Goal: Task Accomplishment & Management: Use online tool/utility

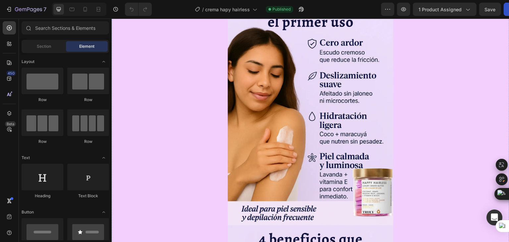
scroll to position [268, 0]
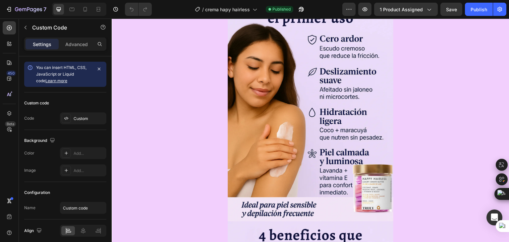
click at [85, 122] on div "Custom" at bounding box center [83, 118] width 46 height 12
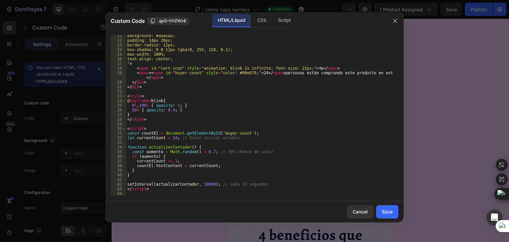
scroll to position [0, 0]
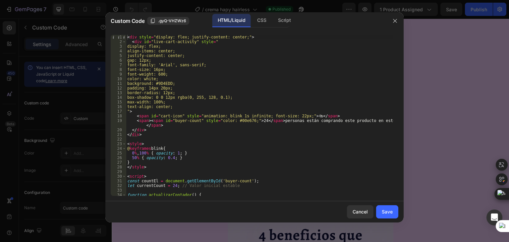
click at [424, 94] on div at bounding box center [254, 121] width 509 height 242
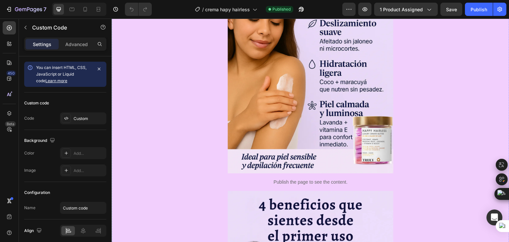
scroll to position [566, 0]
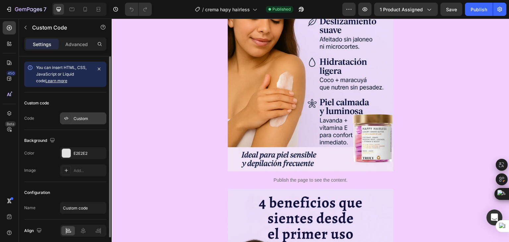
click at [95, 120] on div "Custom" at bounding box center [89, 119] width 31 height 6
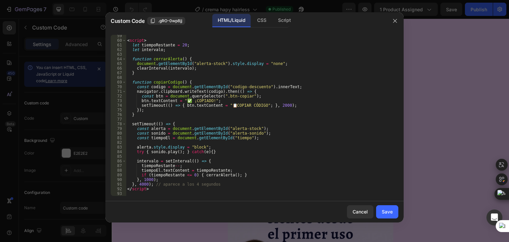
scroll to position [275, 0]
click at [165, 184] on div "< script > let tiempoRestante = 20 ; let intervalo ; function cerrarAlerta ( ) …" at bounding box center [259, 118] width 267 height 170
click at [214, 184] on div "< script > let tiempoRestante = 20 ; let intervalo ; function cerrarAlerta ( ) …" at bounding box center [259, 118] width 267 height 170
click at [145, 179] on div "< script > let tiempoRestante = 20 ; let intervalo ; function cerrarAlerta ( ) …" at bounding box center [259, 118] width 267 height 170
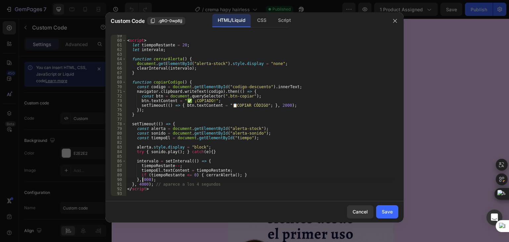
scroll to position [0, 1]
click at [266, 182] on div "< script > let tiempoRestante = 20 ; let intervalo ; function cerrarAlerta ( ) …" at bounding box center [259, 118] width 267 height 170
click at [140, 182] on div "< script > let tiempoRestante = 20 ; let intervalo ; function cerrarAlerta ( ) …" at bounding box center [259, 118] width 267 height 170
click at [192, 183] on div "< script > let tiempoRestante = 20 ; let intervalo ; function cerrarAlerta ( ) …" at bounding box center [259, 118] width 267 height 170
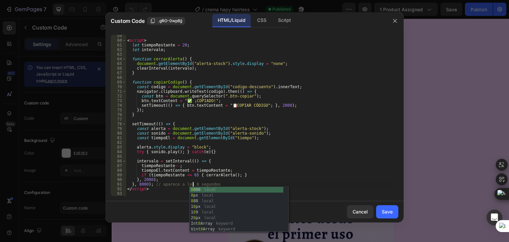
scroll to position [0, 5]
type textarea "}, 8000); // aparece a los 8 segundos"
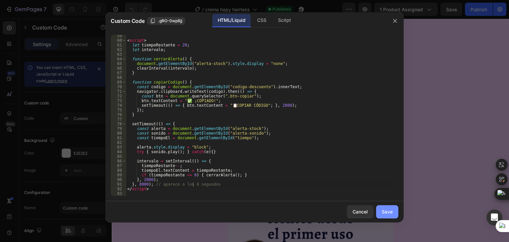
click at [388, 211] on div "Save" at bounding box center [387, 211] width 11 height 7
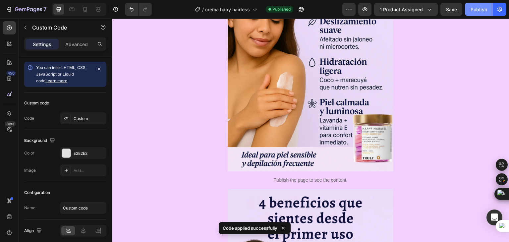
click at [478, 10] on div "Publish" at bounding box center [478, 9] width 17 height 7
